Goal: Information Seeking & Learning: Learn about a topic

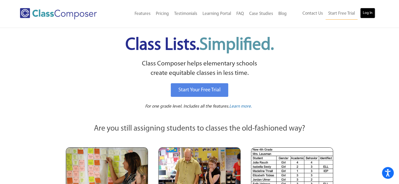
click at [367, 12] on link "Log In" at bounding box center [367, 13] width 15 height 10
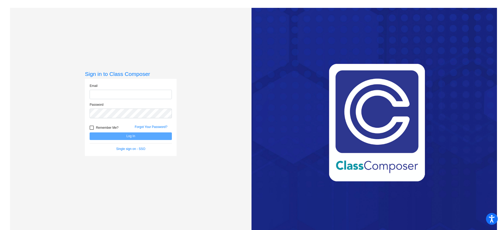
type input "becottel@peabody.k12.ma.us"
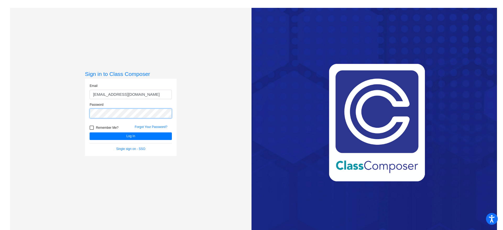
click at [70, 112] on div "Sign in to Class Composer Email becottel@peabody.k12.ma.us Password Remember Me…" at bounding box center [131, 123] width 242 height 230
click at [90, 133] on button "Log In" at bounding box center [131, 137] width 82 height 8
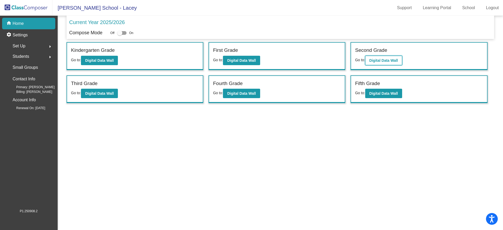
click at [388, 61] on b "Digital Data Wall" at bounding box center [384, 60] width 29 height 4
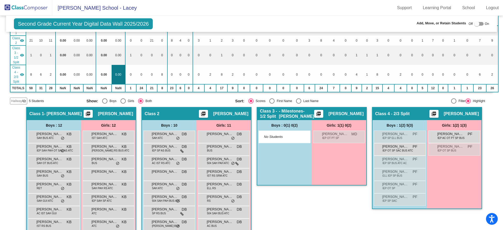
scroll to position [98, 0]
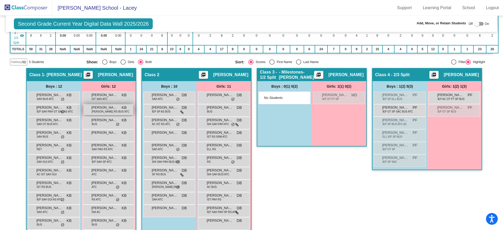
click at [97, 112] on span "AC SAH RS BUS ATC" at bounding box center [111, 112] width 38 height 4
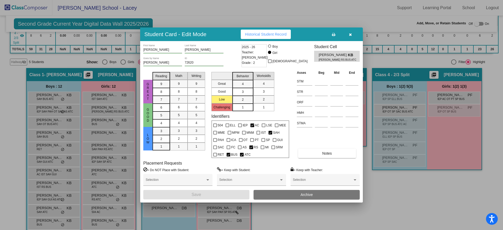
click at [274, 33] on span "Historical Student Record" at bounding box center [266, 34] width 42 height 4
click at [349, 35] on button "button" at bounding box center [350, 34] width 17 height 9
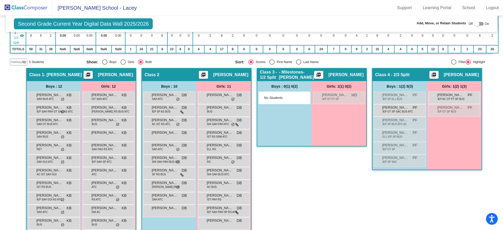
click at [23, 9] on img at bounding box center [26, 7] width 52 height 15
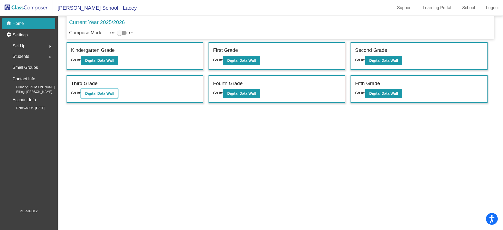
click at [96, 92] on b "Digital Data Wall" at bounding box center [99, 94] width 29 height 4
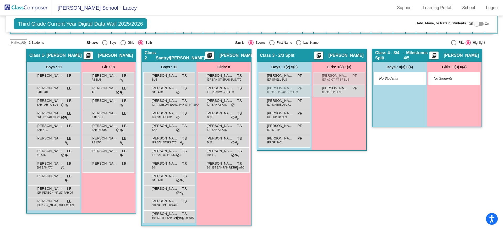
scroll to position [119, 0]
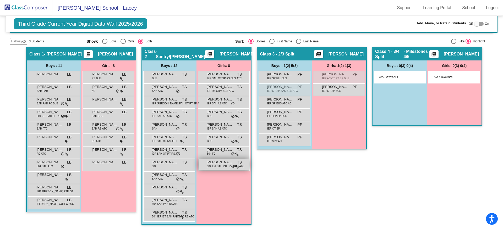
click at [226, 165] on span "504 IST SAH PAH RS BUS ATC" at bounding box center [225, 167] width 37 height 4
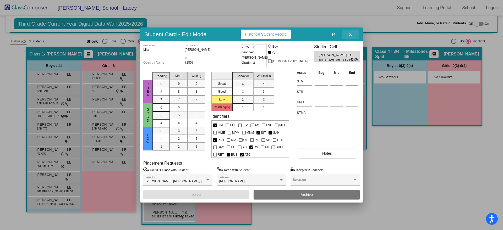
click at [350, 33] on icon "button" at bounding box center [350, 35] width 3 height 4
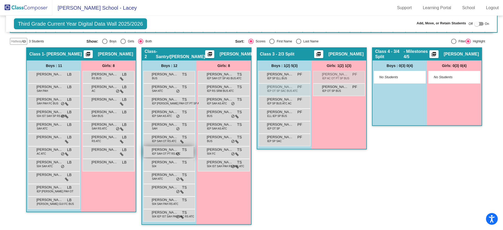
click at [171, 152] on span "IEP SAH OT PT RS ATC" at bounding box center [166, 154] width 29 height 4
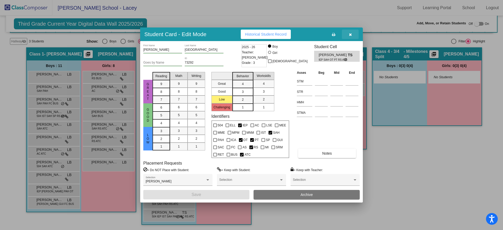
click at [353, 31] on button "button" at bounding box center [350, 34] width 17 height 9
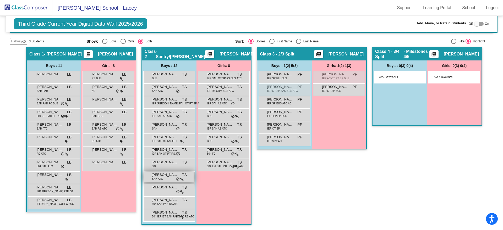
click at [165, 176] on span "Jack Cronin" at bounding box center [165, 175] width 26 height 5
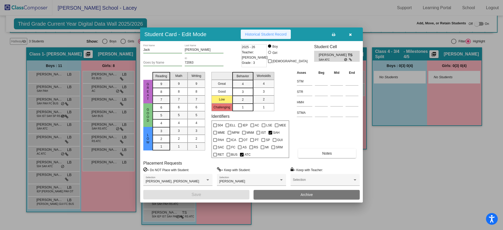
click at [273, 35] on span "Historical Student Record" at bounding box center [266, 34] width 42 height 4
click at [352, 31] on button "button" at bounding box center [350, 34] width 17 height 9
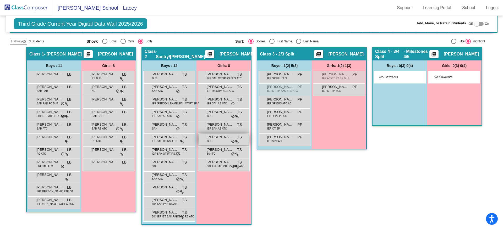
click at [214, 139] on span "Francesca Patturelli" at bounding box center [220, 137] width 26 height 5
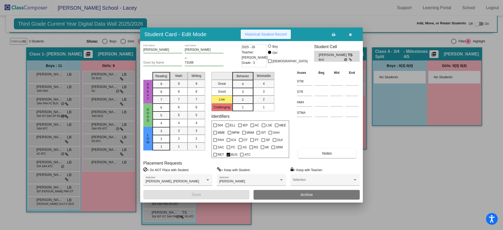
click at [268, 35] on span "Historical Student Record" at bounding box center [266, 34] width 42 height 4
click at [349, 34] on icon "button" at bounding box center [350, 35] width 3 height 4
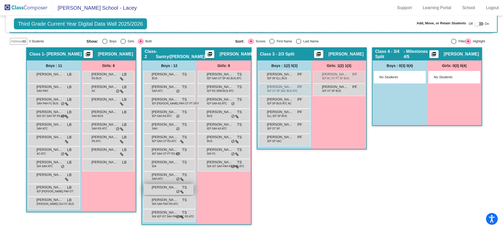
click at [165, 189] on span "Keegan Bettencourt" at bounding box center [165, 187] width 26 height 5
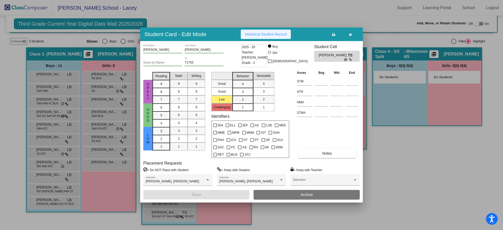
click at [265, 35] on span "Historical Student Record" at bounding box center [266, 34] width 42 height 4
click at [352, 33] on button "button" at bounding box center [350, 34] width 17 height 9
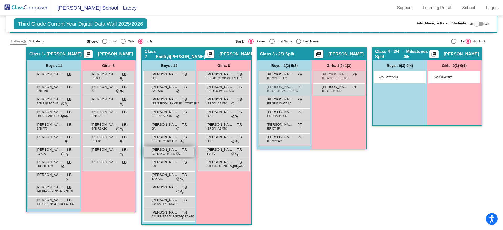
click at [168, 154] on span "IEP SAH OT PT RS ATC" at bounding box center [166, 154] width 29 height 4
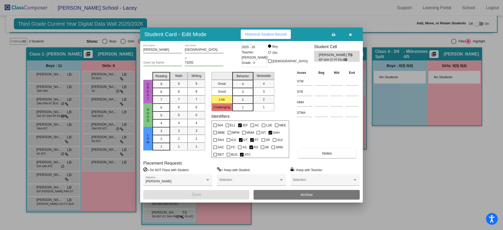
click at [351, 35] on icon "button" at bounding box center [350, 35] width 3 height 4
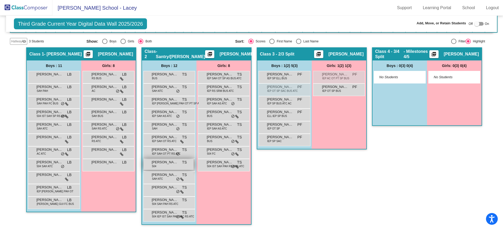
click at [157, 163] on span "Jace Levine" at bounding box center [165, 162] width 26 height 5
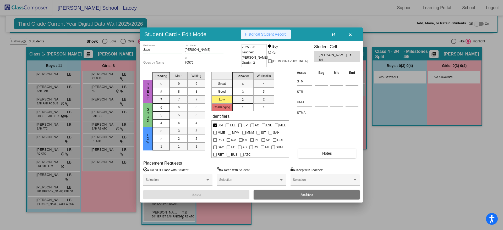
click at [262, 36] on span "Historical Student Record" at bounding box center [266, 34] width 42 height 4
click at [350, 33] on icon "button" at bounding box center [350, 35] width 3 height 4
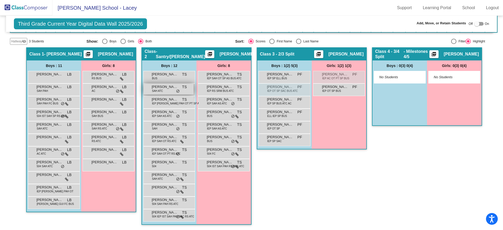
click at [157, 88] on span "Antonio Posteraro" at bounding box center [165, 86] width 26 height 5
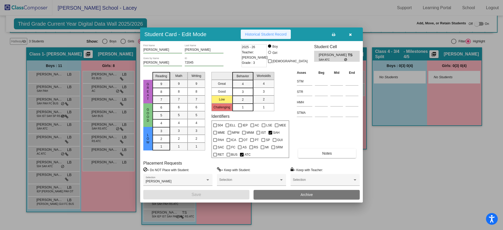
click at [261, 33] on span "Historical Student Record" at bounding box center [266, 34] width 42 height 4
click at [351, 34] on icon "button" at bounding box center [350, 35] width 3 height 4
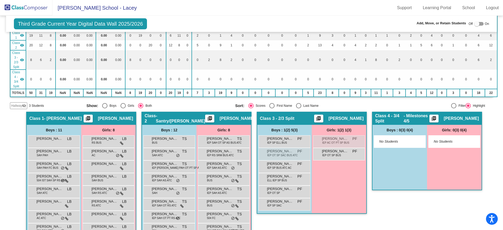
scroll to position [53, 0]
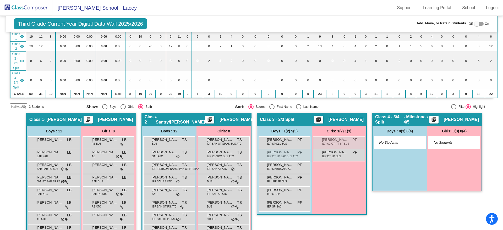
click at [32, 7] on img at bounding box center [26, 7] width 52 height 15
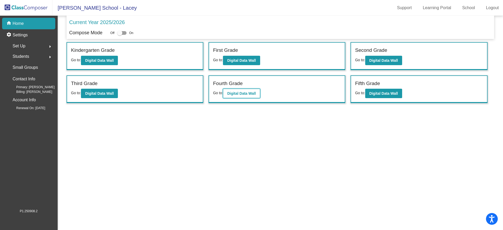
click at [252, 92] on b "Digital Data Wall" at bounding box center [241, 94] width 29 height 4
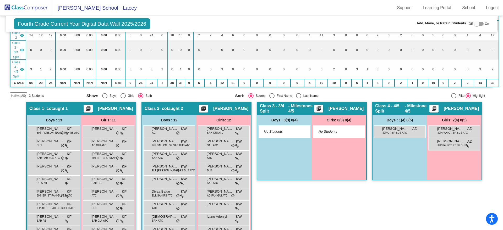
scroll to position [66, 0]
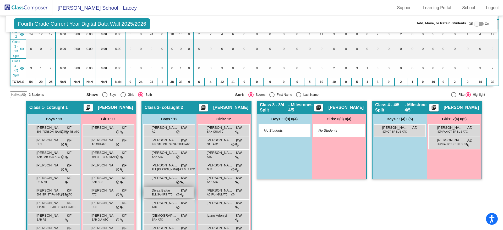
click at [167, 193] on span "ELL SAH RS ATC" at bounding box center [162, 195] width 21 height 4
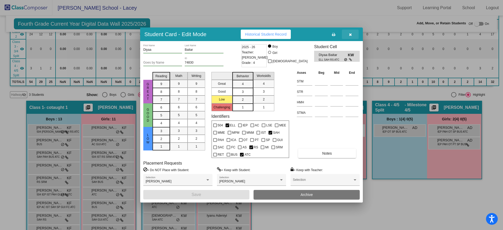
click at [351, 33] on icon "button" at bounding box center [350, 35] width 3 height 4
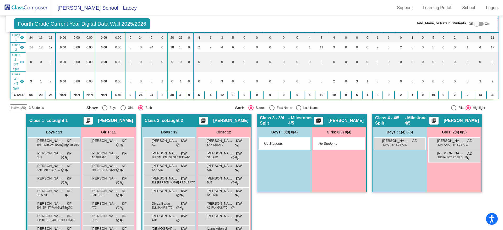
scroll to position [33, 0]
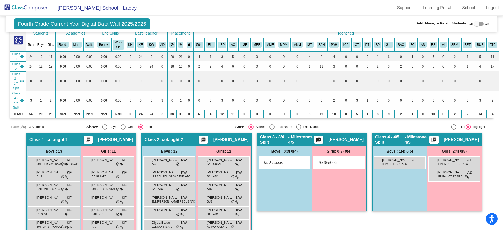
click at [29, 9] on img at bounding box center [26, 7] width 52 height 15
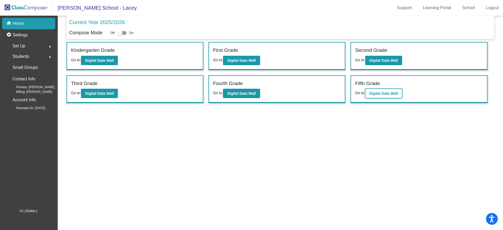
click at [390, 92] on b "Digital Data Wall" at bounding box center [384, 94] width 29 height 4
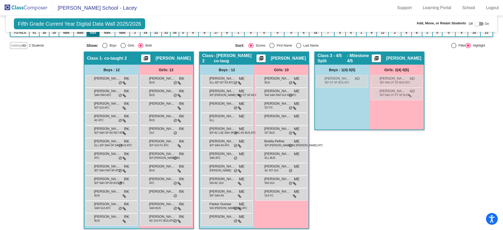
scroll to position [95, 0]
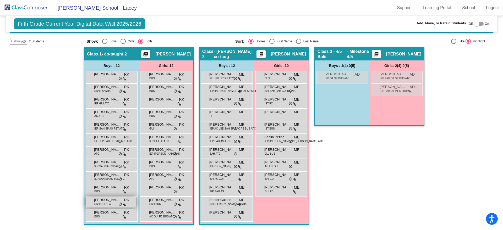
click at [109, 202] on span "SAH GUI ATC" at bounding box center [102, 204] width 17 height 4
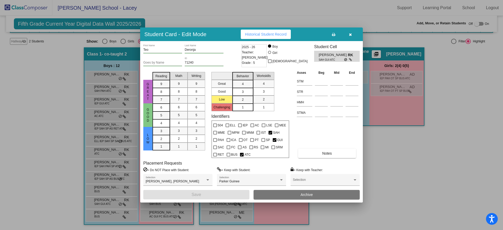
click at [283, 36] on span "Historical Student Record" at bounding box center [266, 34] width 42 height 4
